Goal: Find specific page/section: Find specific page/section

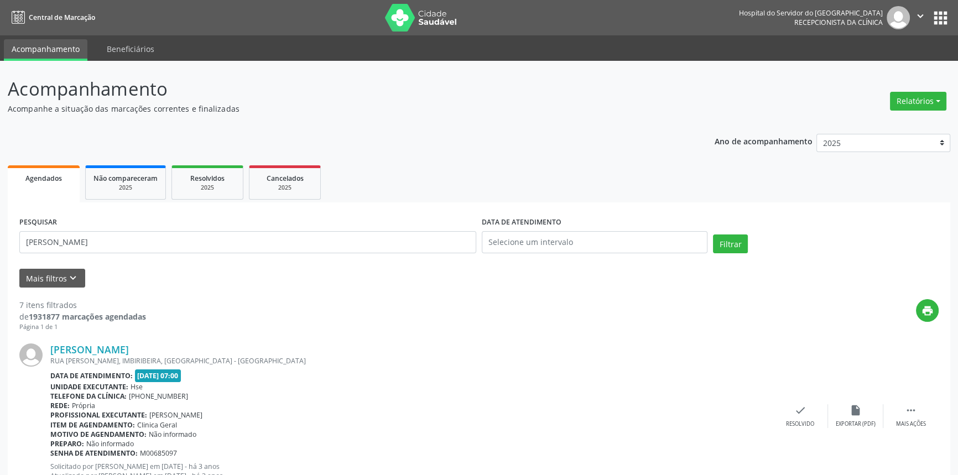
click at [713, 234] on button "Filtrar" at bounding box center [730, 243] width 35 height 19
click at [129, 348] on link "Jose Nelson Silveira Filho" at bounding box center [89, 349] width 79 height 12
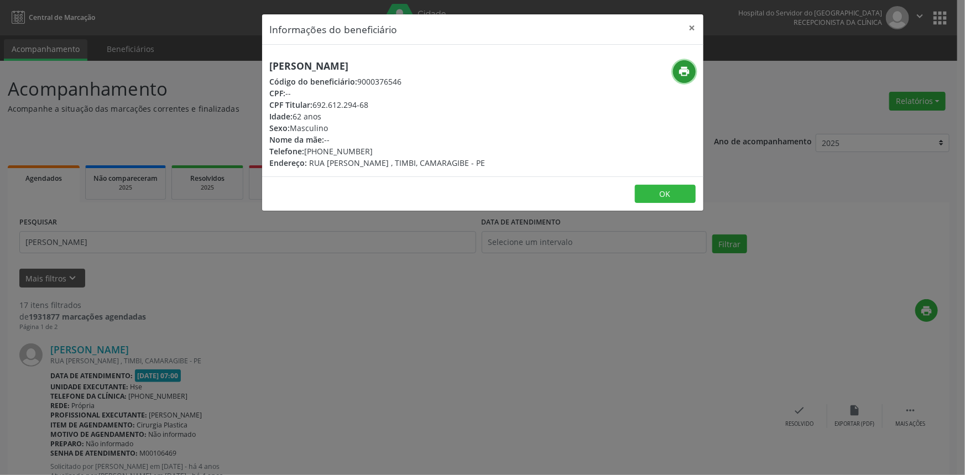
click at [679, 65] on icon "print" at bounding box center [684, 71] width 12 height 12
click at [146, 217] on div "Informações do beneficiário × Jose Nelson Silveira Filho Código do beneficiário…" at bounding box center [482, 237] width 965 height 475
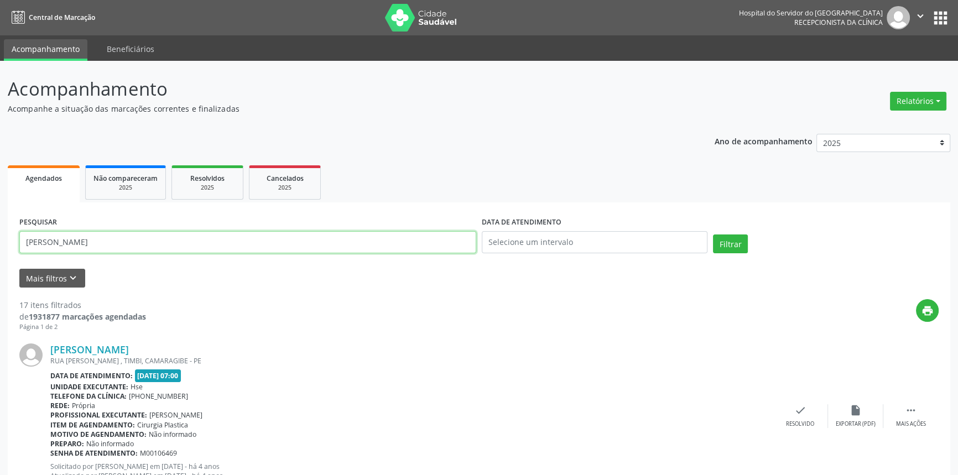
click at [140, 237] on input "JOSE NELSON SILVEIRA FILHO" at bounding box center [247, 242] width 457 height 22
paste input "FA LINS"
click at [713, 234] on button "Filtrar" at bounding box center [730, 243] width 35 height 19
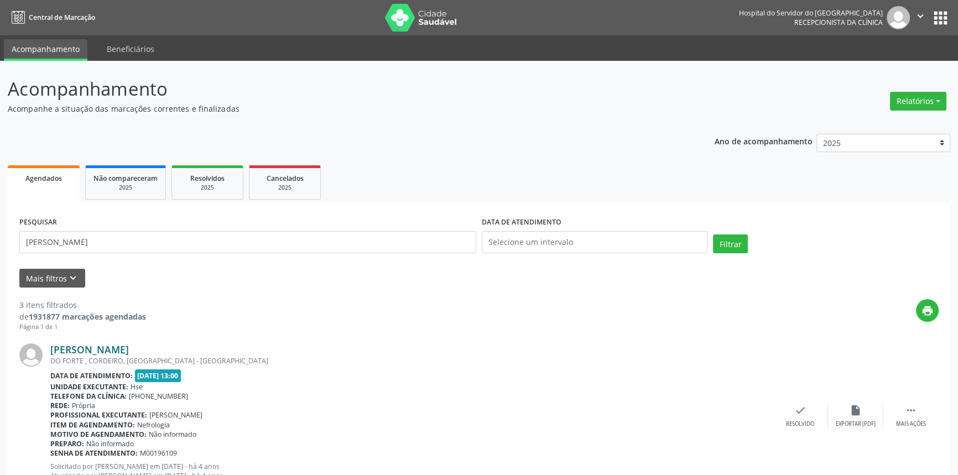
click at [129, 349] on link "Josefa Lins Cavalcanti da Cruz" at bounding box center [89, 349] width 79 height 12
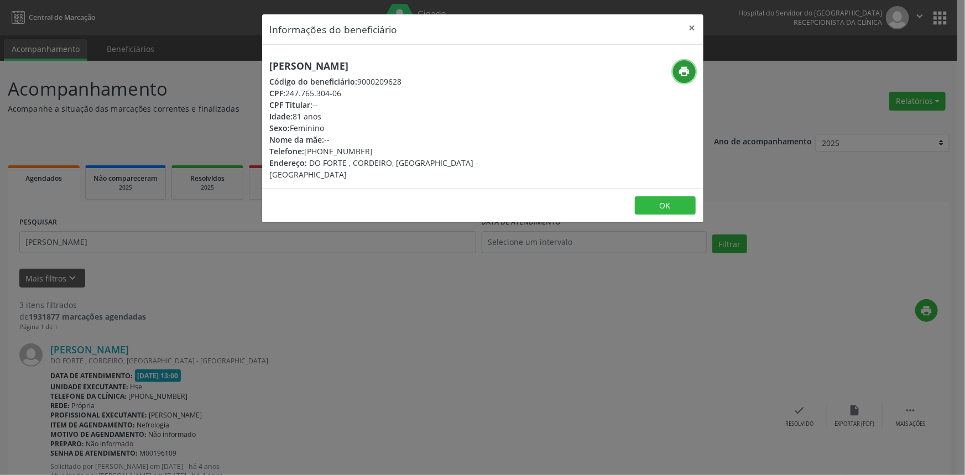
click at [685, 70] on icon "print" at bounding box center [684, 71] width 12 height 12
click at [181, 257] on div "Informações do beneficiário × Josefa Lins Cavalcanti da Cruz Código do benefici…" at bounding box center [482, 237] width 965 height 475
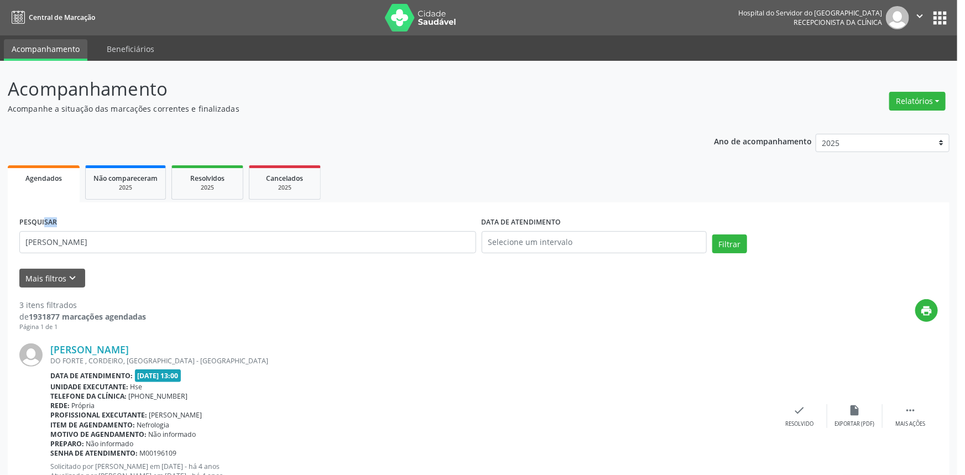
click at [181, 257] on div "PESQUISAR JOSEFA LINS CAVALCANTI" at bounding box center [248, 237] width 462 height 47
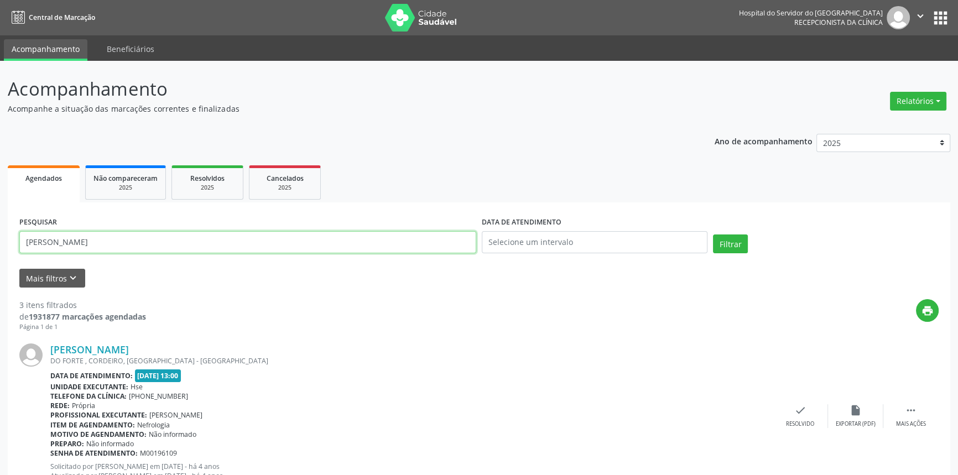
click at [182, 244] on input "JOSEFA LINS CAVALCANTI" at bounding box center [247, 242] width 457 height 22
type input "[PERSON_NAME] DE ALENCAR"
click at [713, 234] on button "Filtrar" at bounding box center [730, 243] width 35 height 19
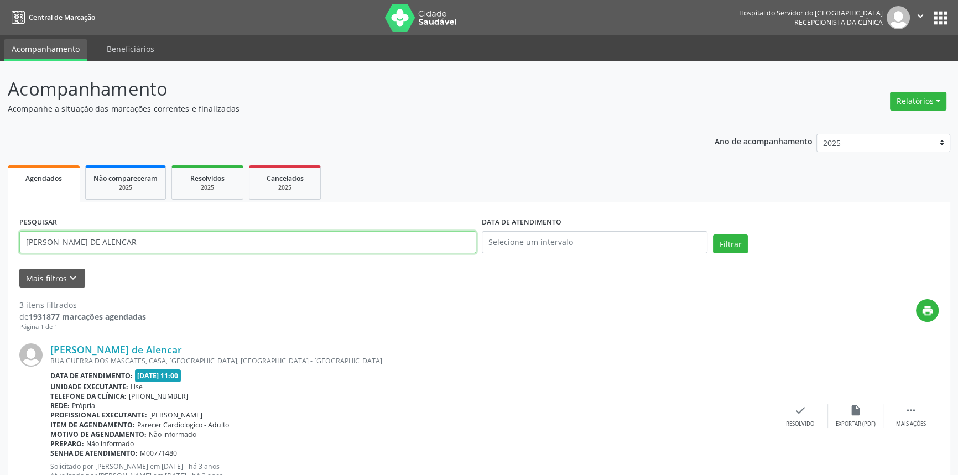
click at [166, 241] on input "[PERSON_NAME] DE ALENCAR" at bounding box center [247, 242] width 457 height 22
click at [166, 240] on input "[PERSON_NAME] DE ALENCAR" at bounding box center [247, 242] width 457 height 22
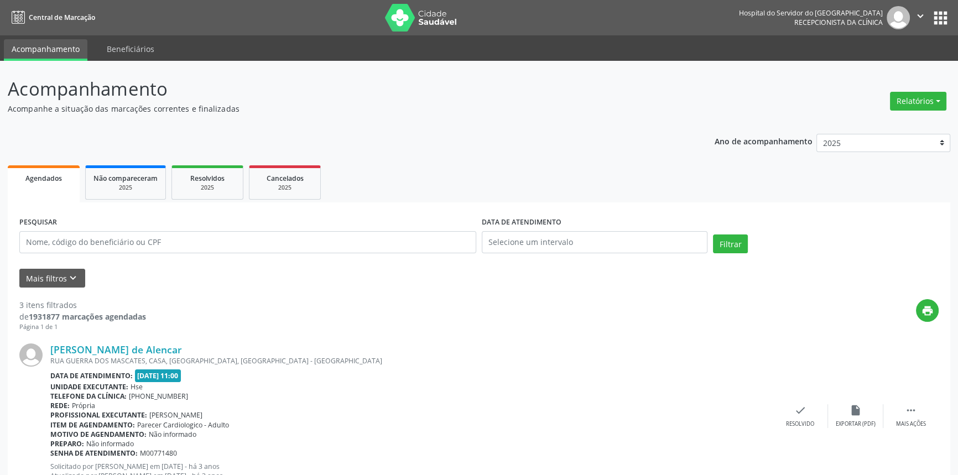
click at [39, 177] on span "Agendados" at bounding box center [43, 178] width 36 height 9
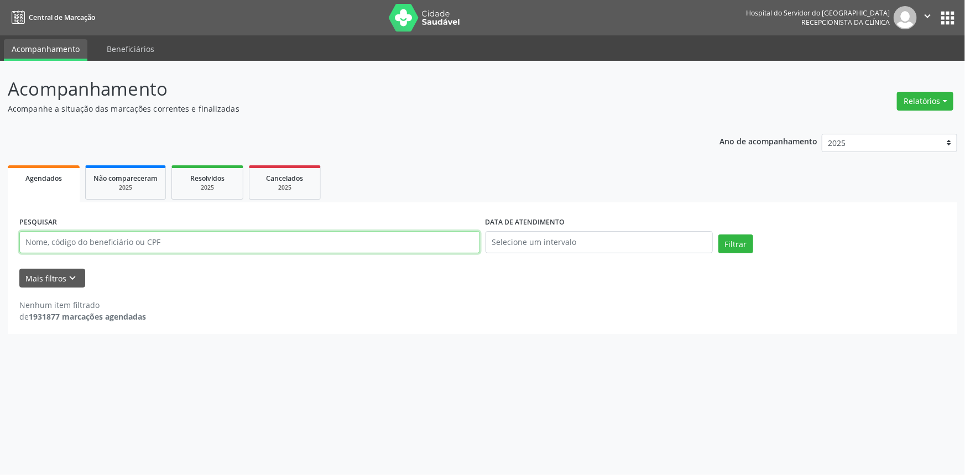
click at [145, 240] on input "text" at bounding box center [249, 242] width 461 height 22
paste input "[PERSON_NAME] DE ALENCAR"
type input "[PERSON_NAME] DE ALENCAR"
click at [718, 234] on button "Filtrar" at bounding box center [735, 243] width 35 height 19
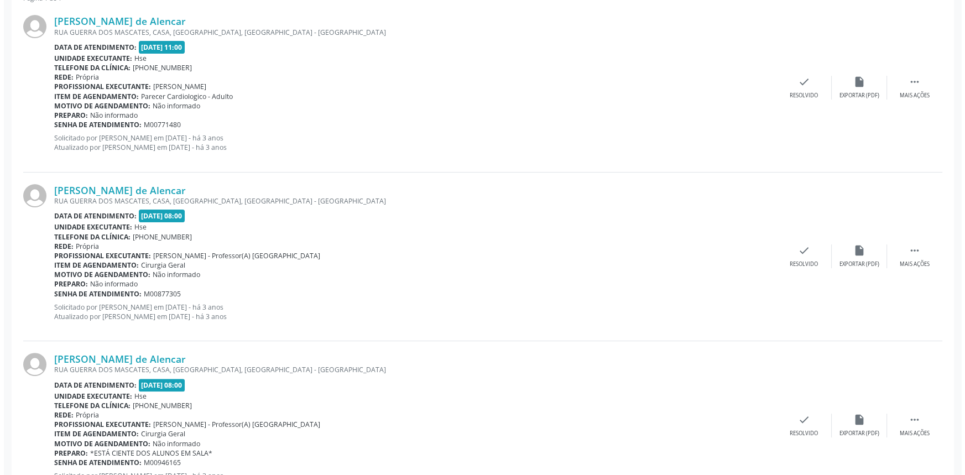
scroll to position [381, 0]
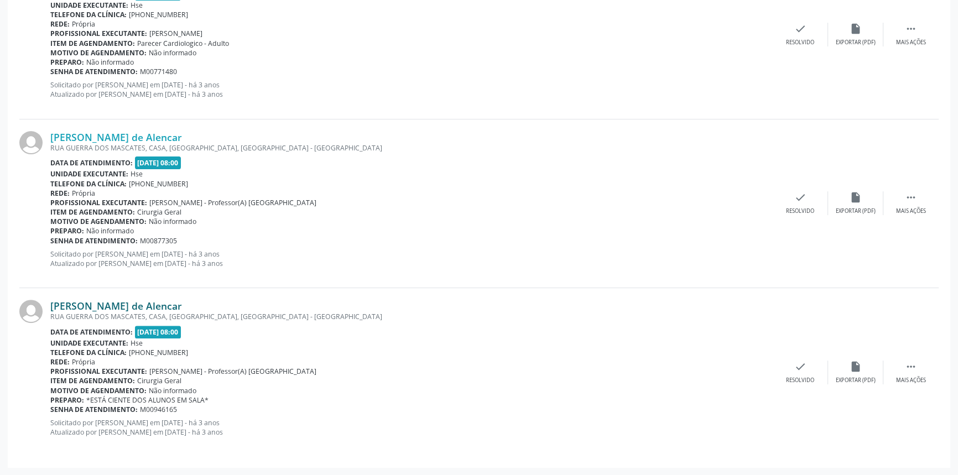
click at [136, 302] on link "Antonio Brazil de Alencar" at bounding box center [116, 306] width 132 height 12
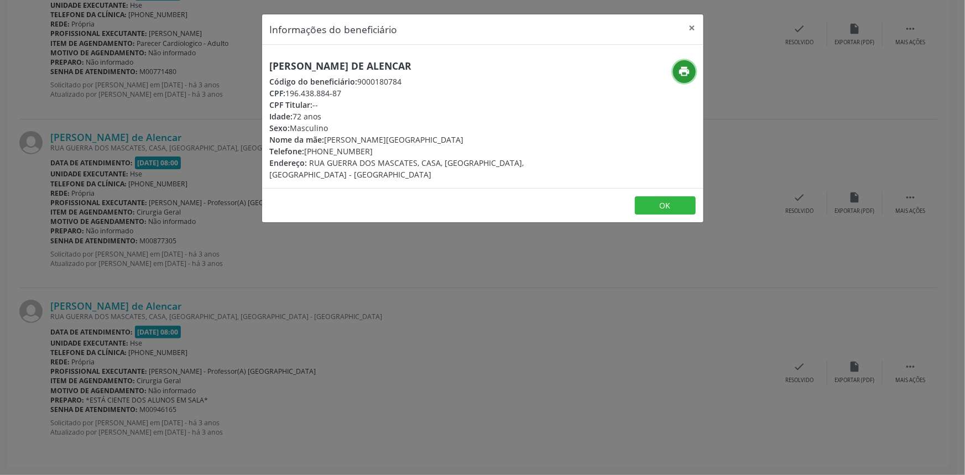
click at [678, 70] on icon "print" at bounding box center [684, 71] width 12 height 12
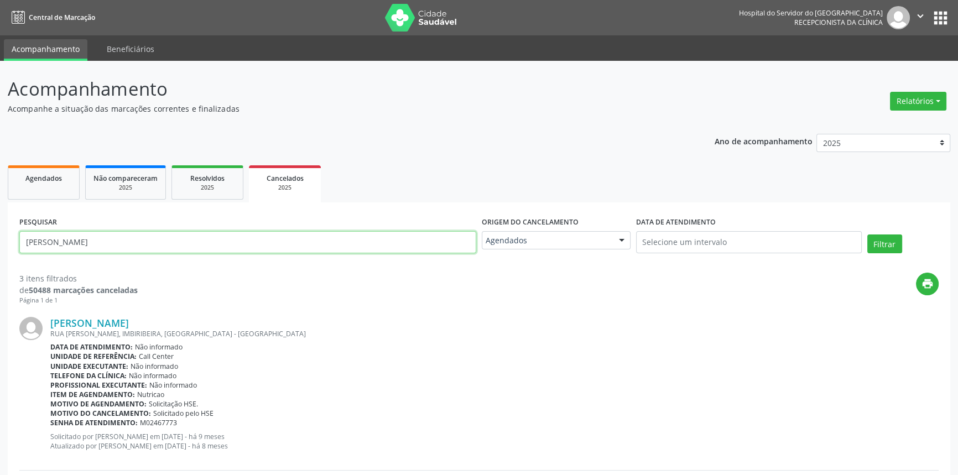
click at [193, 247] on input "[PERSON_NAME]" at bounding box center [247, 242] width 457 height 22
click at [198, 245] on input "[PERSON_NAME]" at bounding box center [247, 242] width 457 height 22
click at [867, 234] on button "Filtrar" at bounding box center [884, 243] width 35 height 19
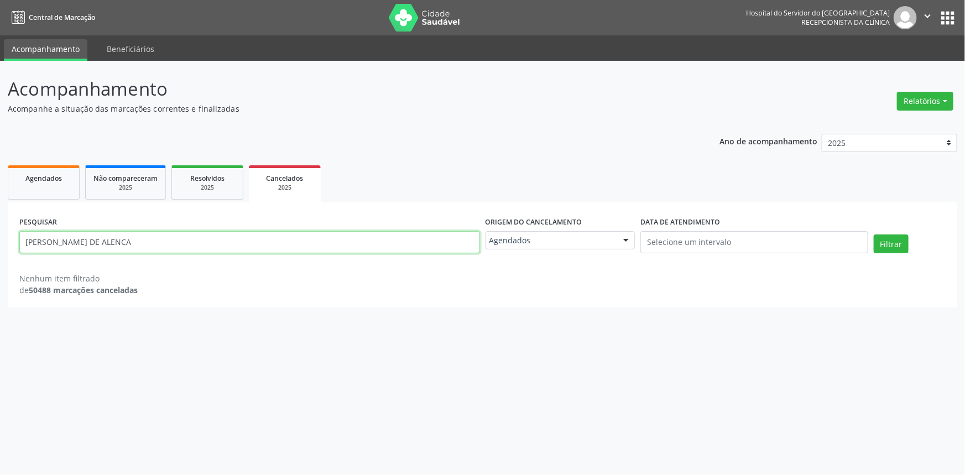
click at [204, 242] on input "[PERSON_NAME] DE ALENCA" at bounding box center [249, 242] width 461 height 22
type input "[PERSON_NAME] DE ALENCAR"
click at [874, 234] on button "Filtrar" at bounding box center [891, 243] width 35 height 19
click at [205, 242] on input "[PERSON_NAME] DE ALENCAR" at bounding box center [249, 242] width 461 height 22
click at [205, 241] on input "[PERSON_NAME] DE ALENCAR" at bounding box center [249, 242] width 461 height 22
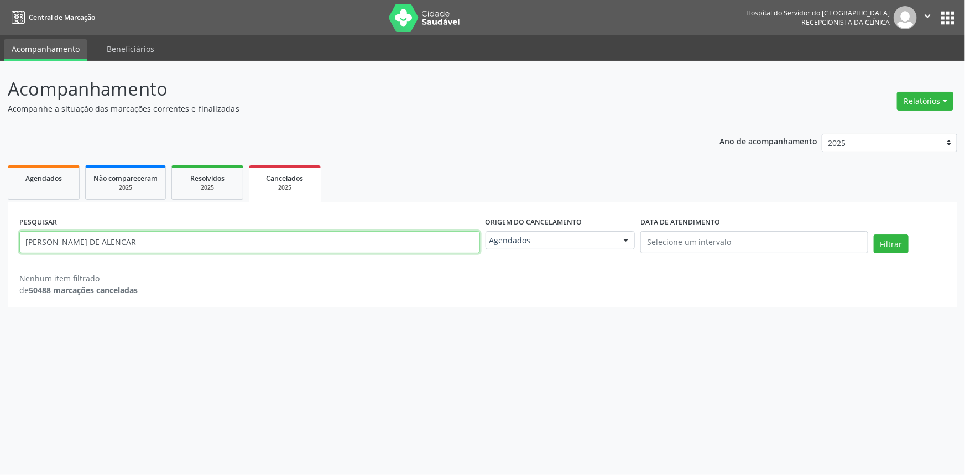
click at [205, 241] on input "[PERSON_NAME] DE ALENCAR" at bounding box center [249, 242] width 461 height 22
paste input "[PERSON_NAME] DE ALENCAR"
click at [874, 234] on button "Filtrar" at bounding box center [891, 243] width 35 height 19
drag, startPoint x: 166, startPoint y: 238, endPoint x: 77, endPoint y: 242, distance: 88.5
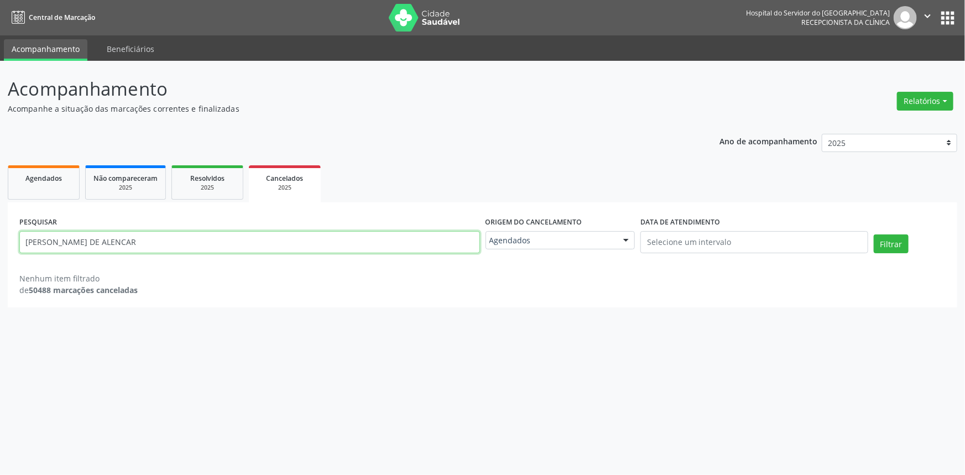
click at [77, 242] on input "[PERSON_NAME] DE ALENCAR" at bounding box center [249, 242] width 461 height 22
type input "[PERSON_NAME]"
click at [874, 234] on button "Filtrar" at bounding box center [891, 243] width 35 height 19
